Goal: Transaction & Acquisition: Purchase product/service

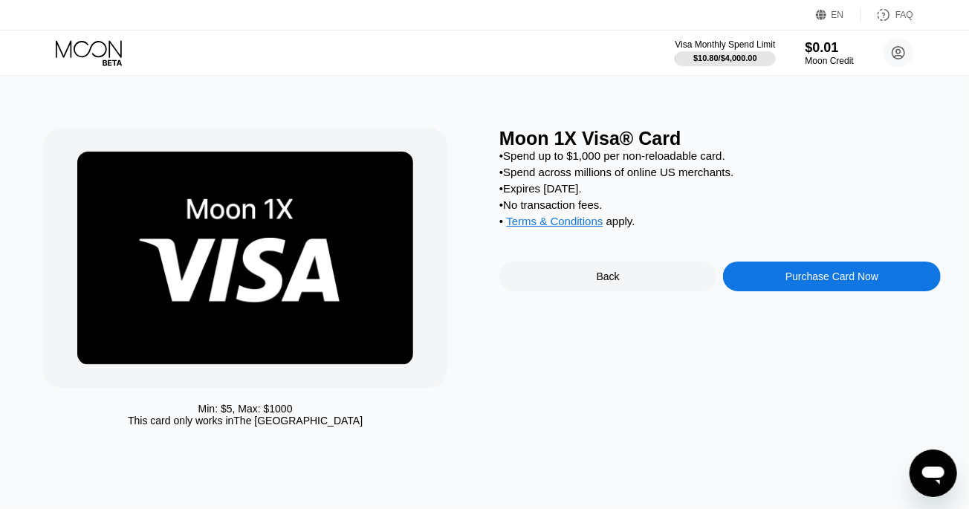
click at [110, 53] on icon at bounding box center [90, 53] width 69 height 26
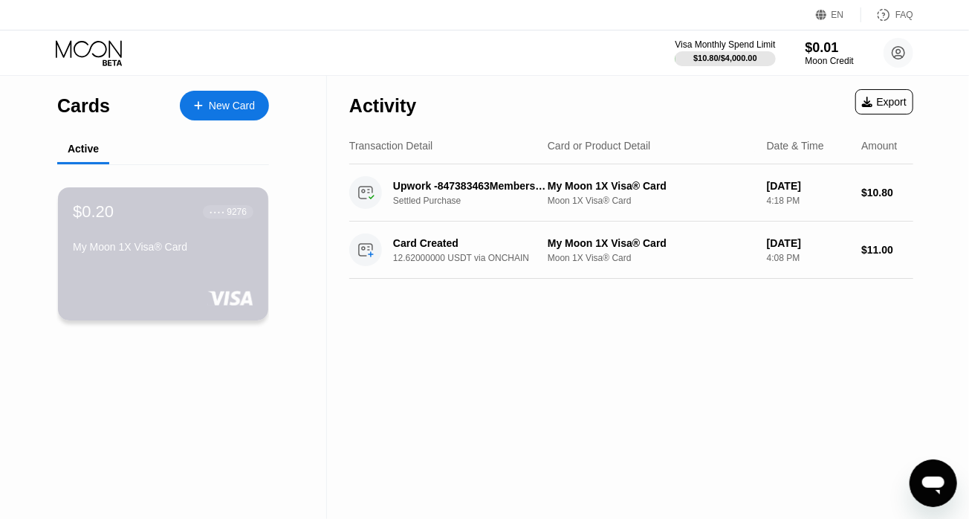
click at [137, 241] on div "$0.20 ● ● ● ● 9276 My Moon 1X Visa® Card" at bounding box center [163, 230] width 181 height 56
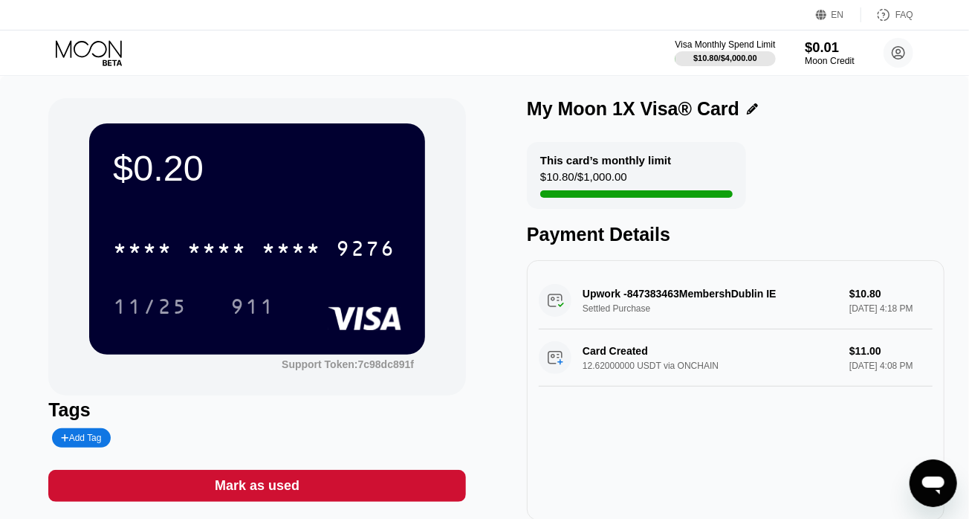
click at [817, 48] on div "$0.01" at bounding box center [830, 47] width 50 height 16
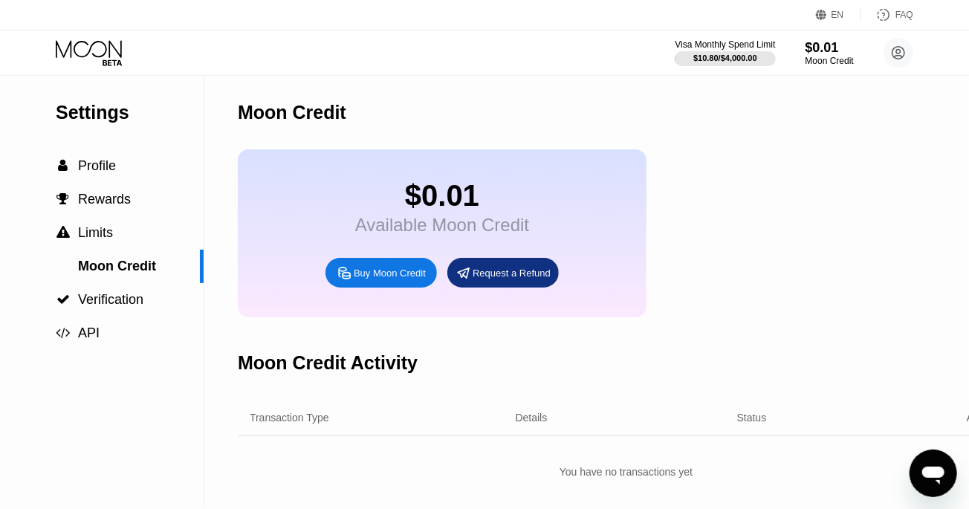
click at [97, 48] on icon at bounding box center [90, 53] width 69 height 26
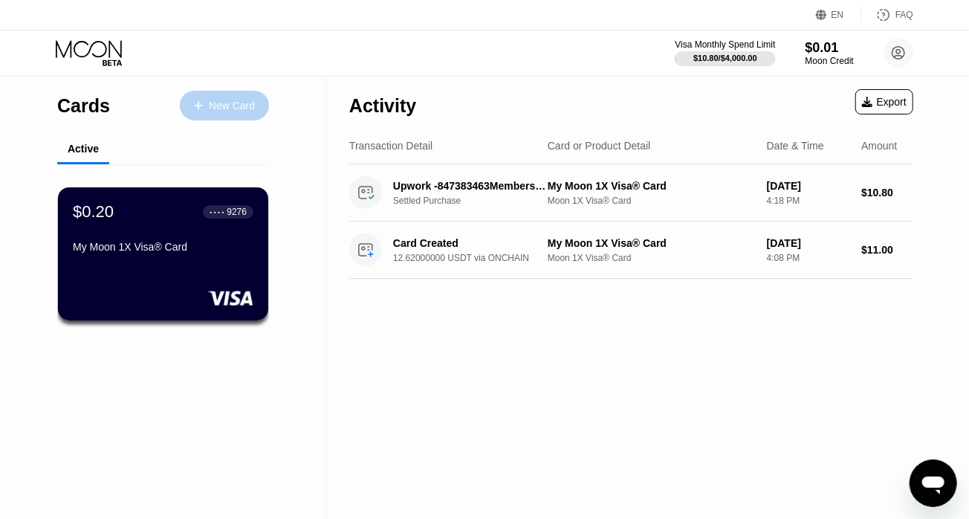
click at [233, 103] on div "New Card" at bounding box center [232, 106] width 46 height 13
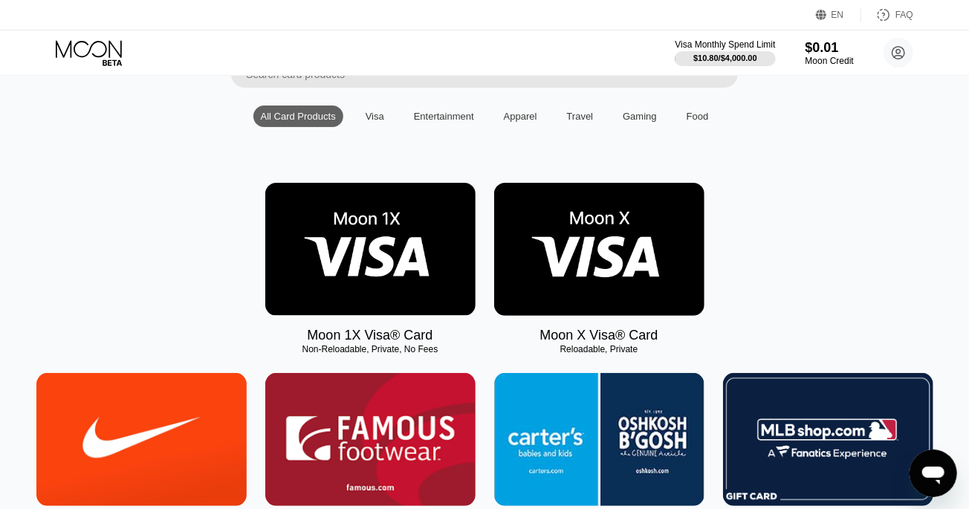
scroll to position [136, 0]
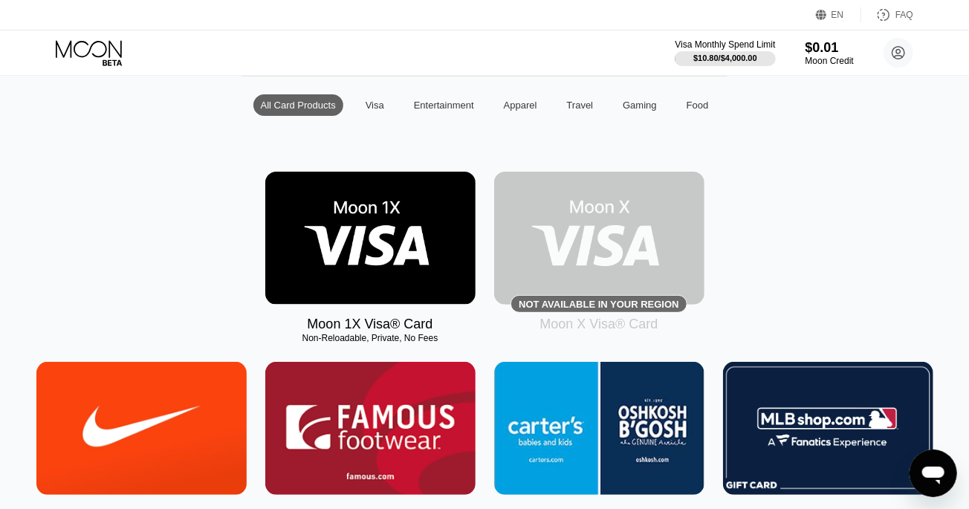
click at [596, 239] on img at bounding box center [599, 238] width 210 height 133
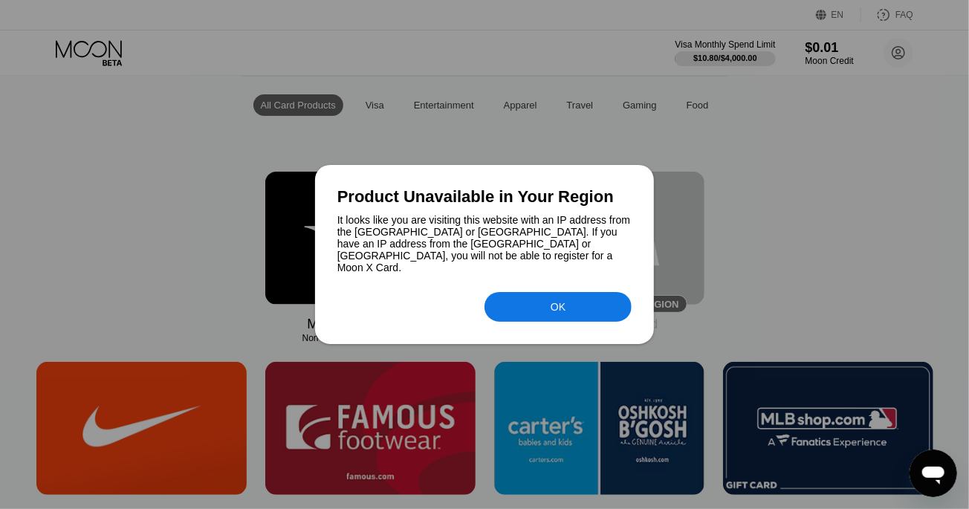
click at [570, 292] on div "OK" at bounding box center [557, 307] width 147 height 30
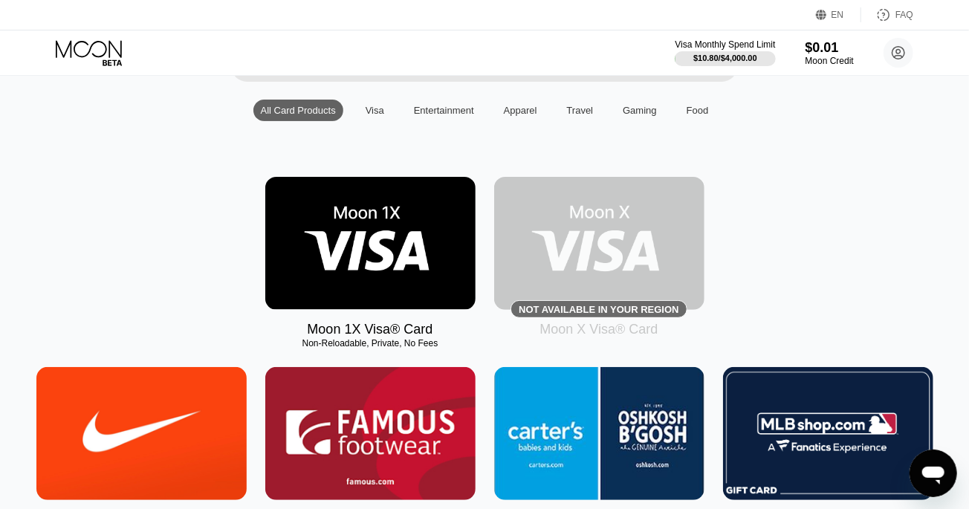
click at [377, 226] on img at bounding box center [370, 243] width 210 height 133
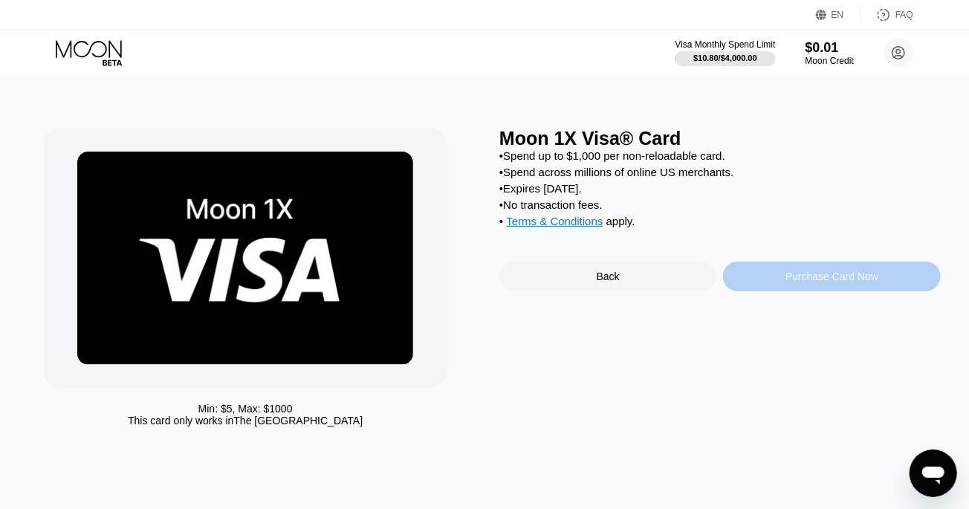
click at [829, 282] on div "Purchase Card Now" at bounding box center [831, 276] width 93 height 12
